Goal: Information Seeking & Learning: Learn about a topic

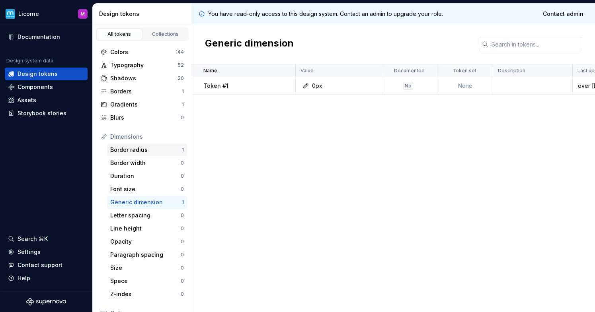
click at [139, 145] on div "Border radius 1" at bounding box center [147, 150] width 80 height 13
click at [125, 62] on div "Typography" at bounding box center [143, 65] width 67 height 8
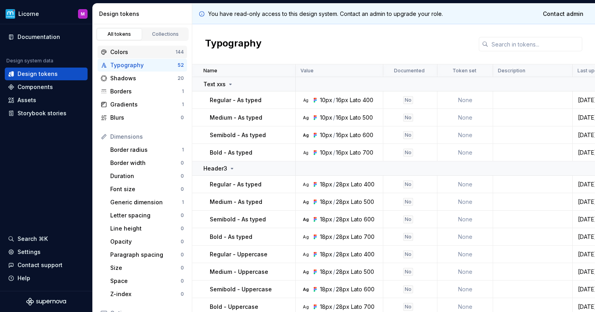
click at [119, 50] on div "Colors" at bounding box center [142, 52] width 65 height 8
